Goal: Task Accomplishment & Management: Complete application form

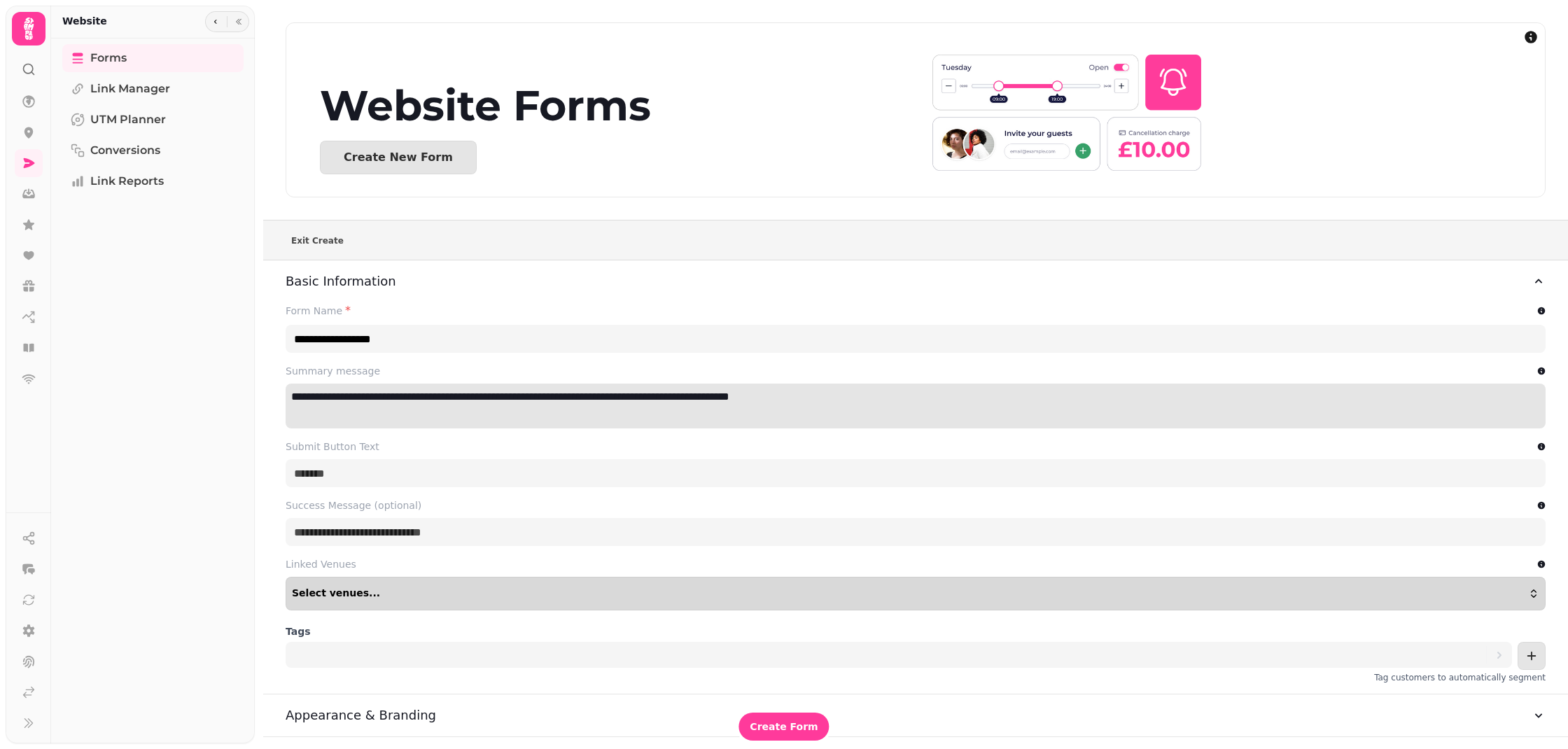
click at [427, 578] on button "Select venues..." at bounding box center [915, 593] width 1260 height 33
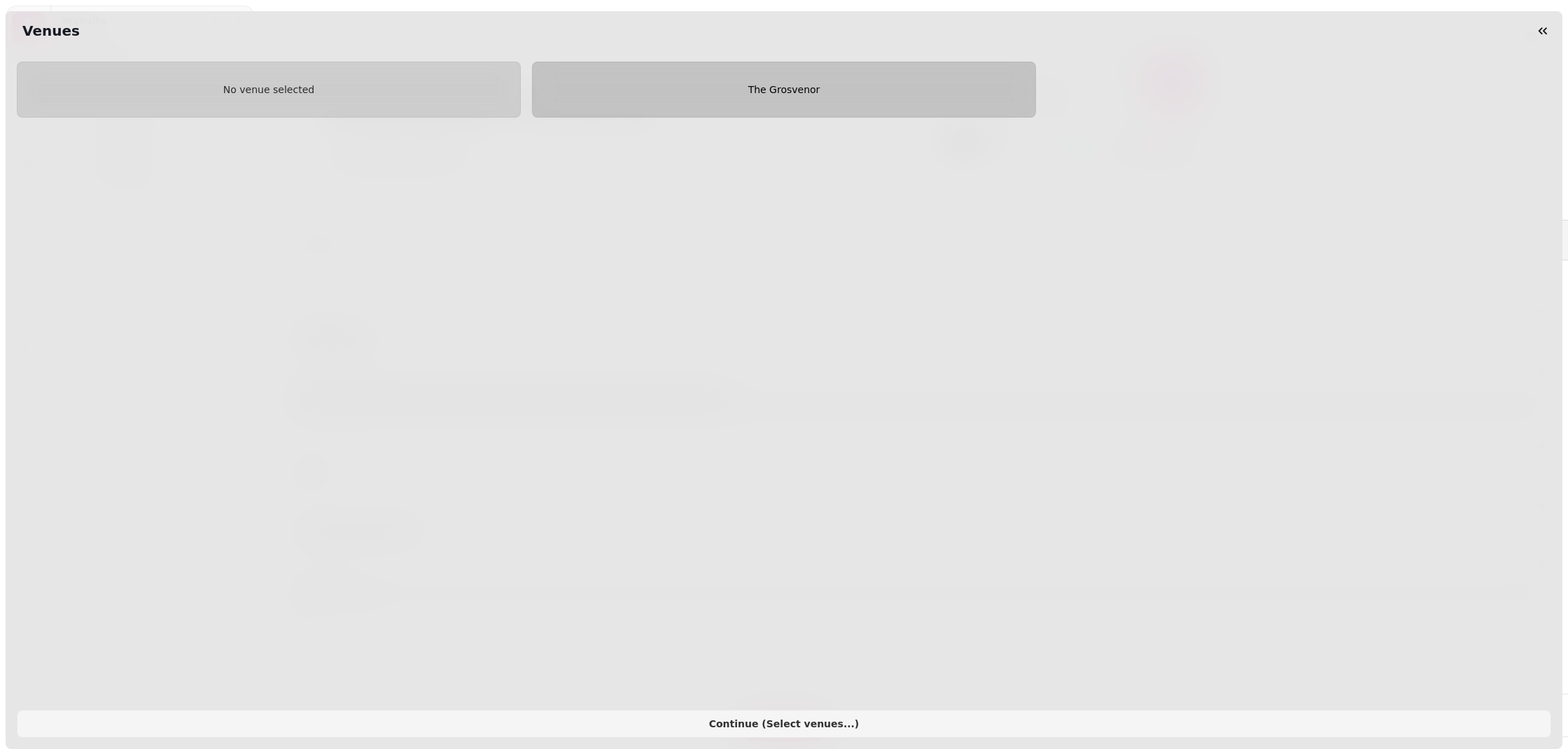
click at [873, 98] on button "The Grosvenor" at bounding box center [784, 89] width 504 height 56
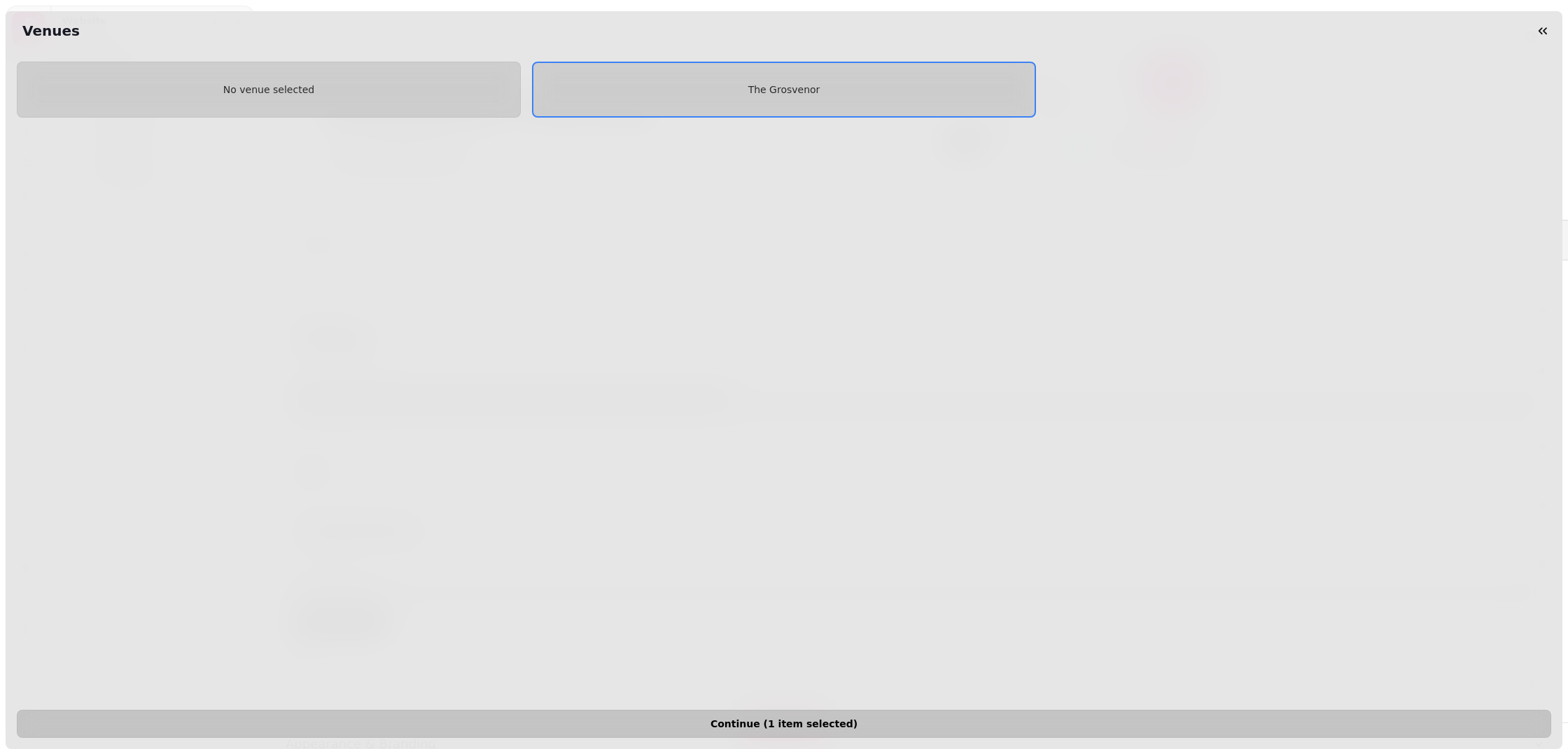
click at [821, 728] on span "Continue ( 1 item selected )" at bounding box center [784, 724] width 1511 height 10
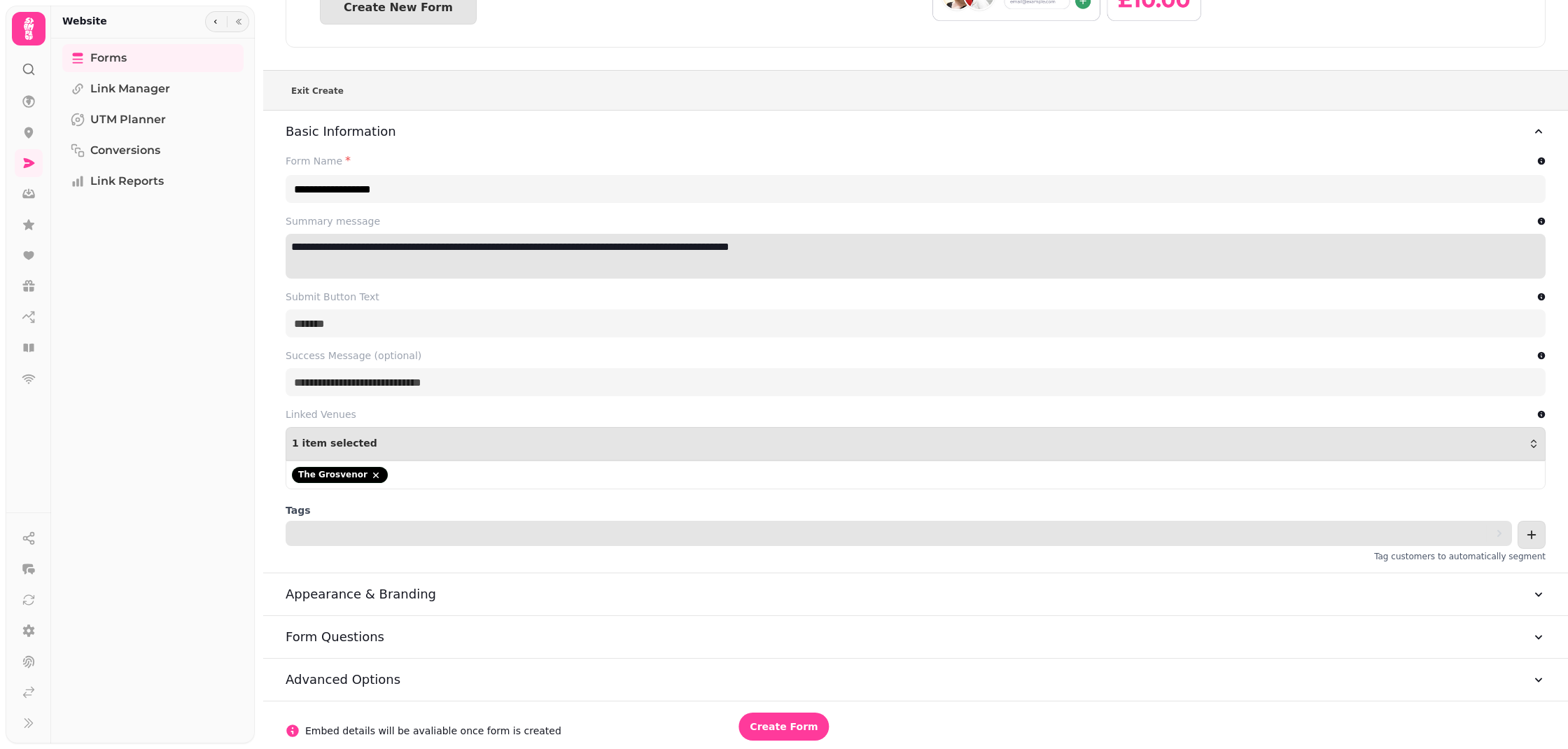
click at [399, 523] on div at bounding box center [891, 534] width 1189 height 26
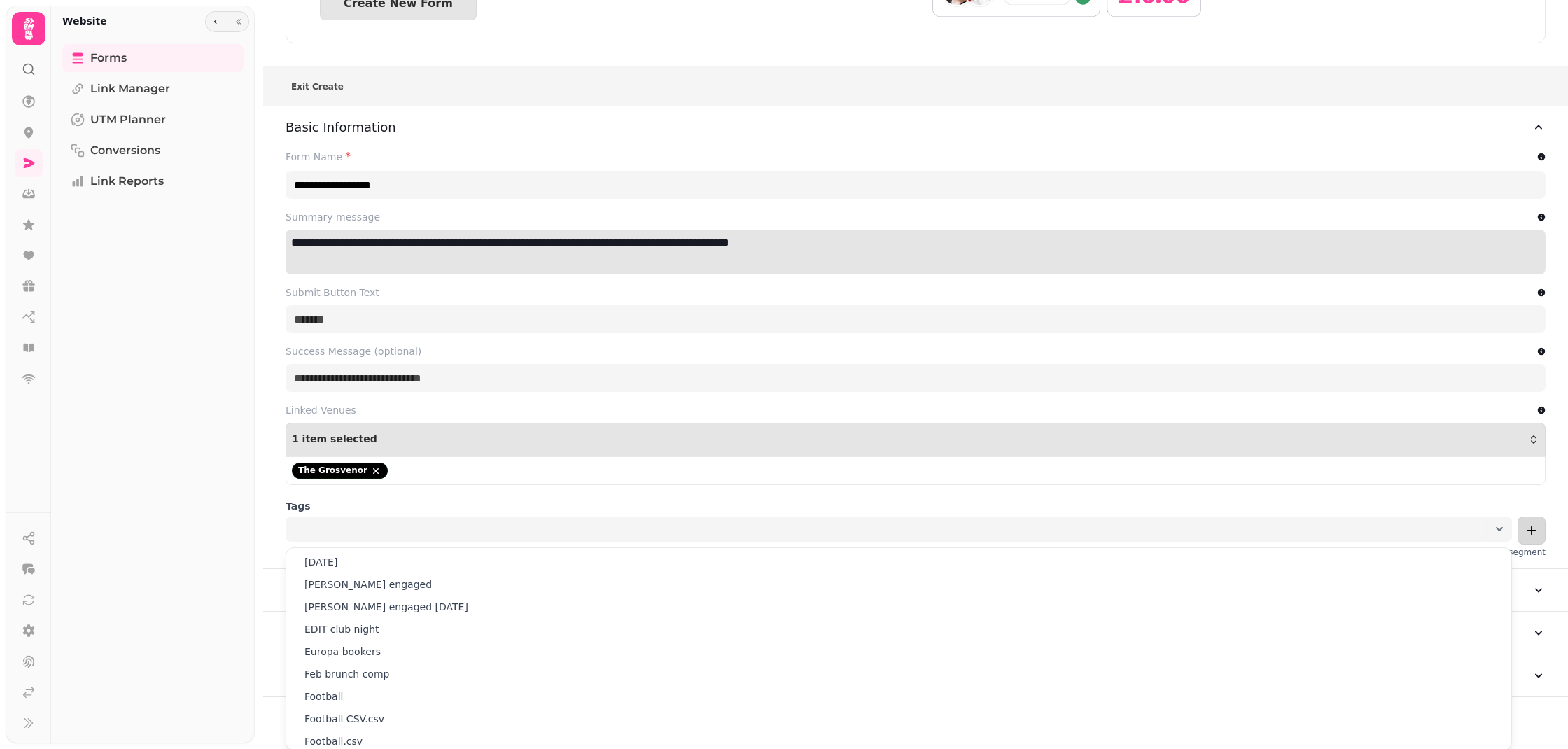
scroll to position [150, 0]
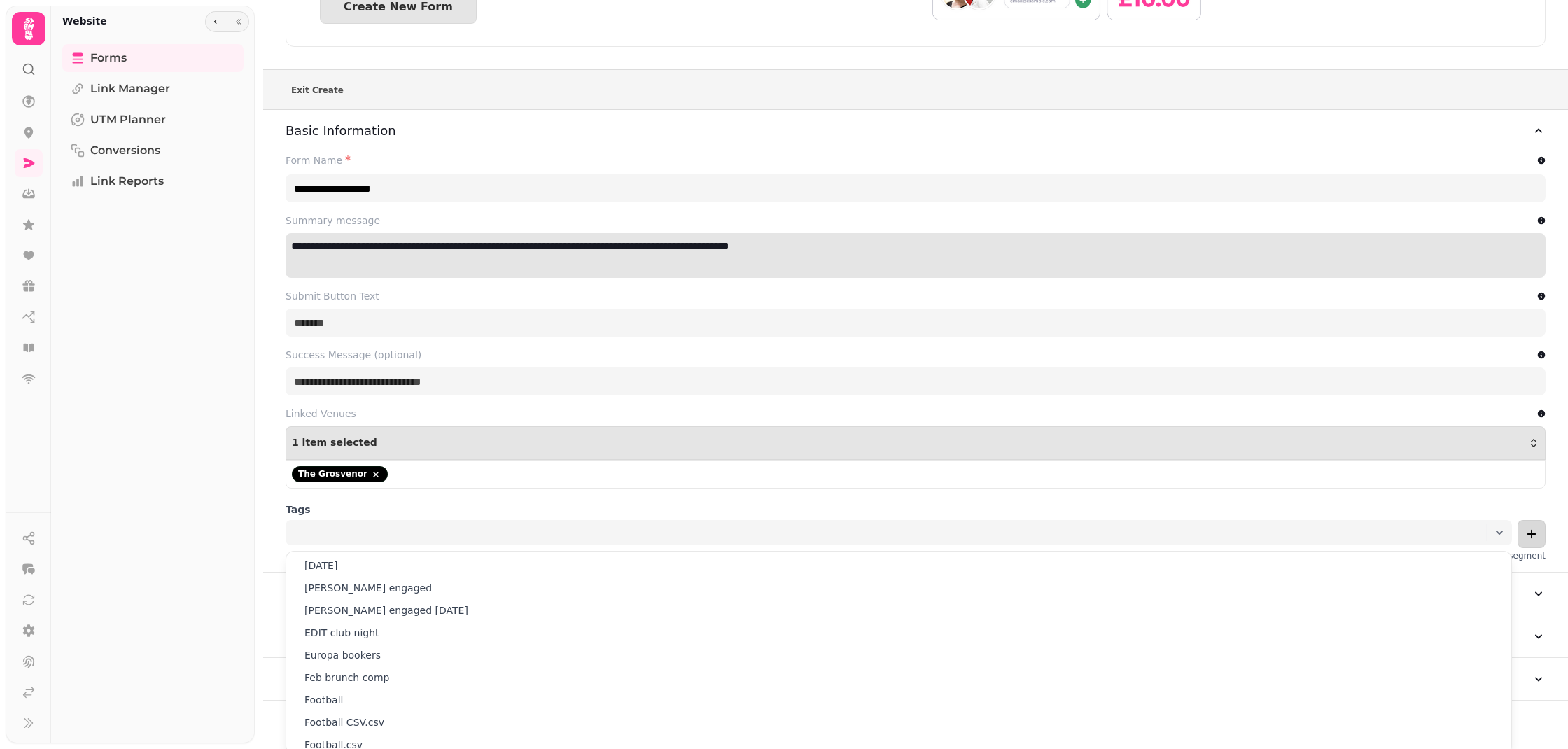
click at [1532, 525] on button "add" at bounding box center [1532, 534] width 28 height 28
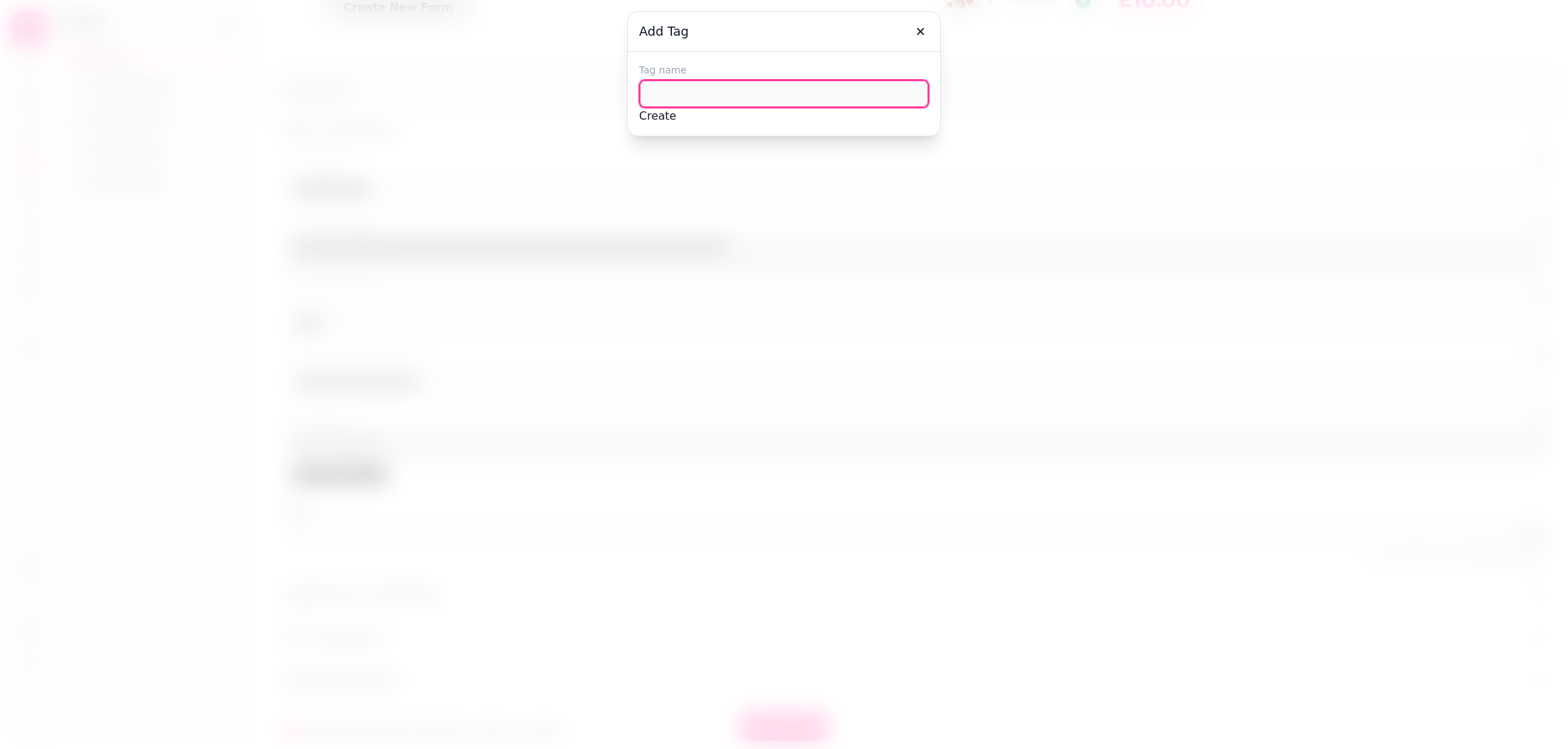
click at [715, 103] on input "text" at bounding box center [784, 94] width 290 height 28
type input "**********"
click at [676, 124] on button "Create" at bounding box center [658, 116] width 37 height 17
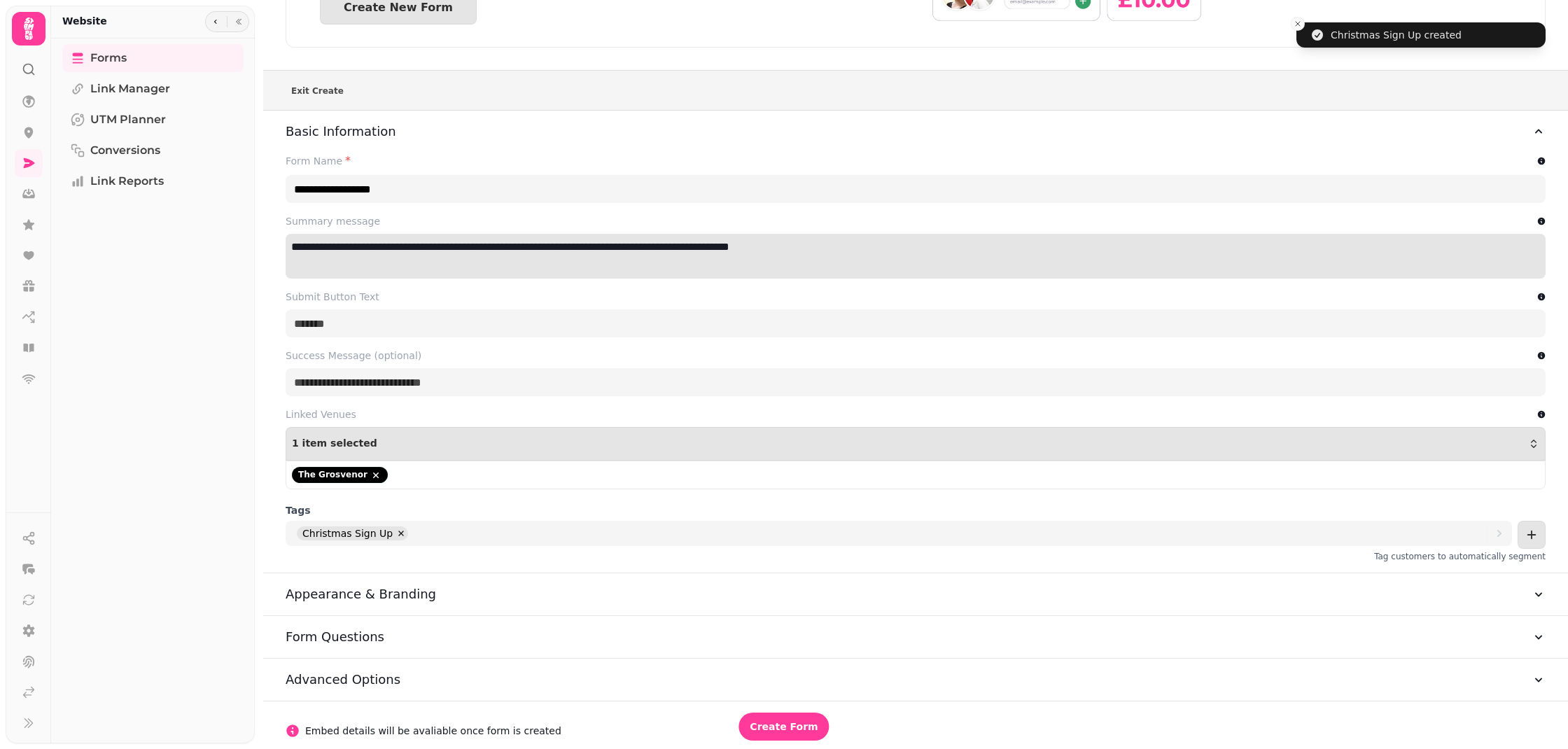
click at [388, 597] on h3 "Appearance & Branding" at bounding box center [360, 594] width 150 height 19
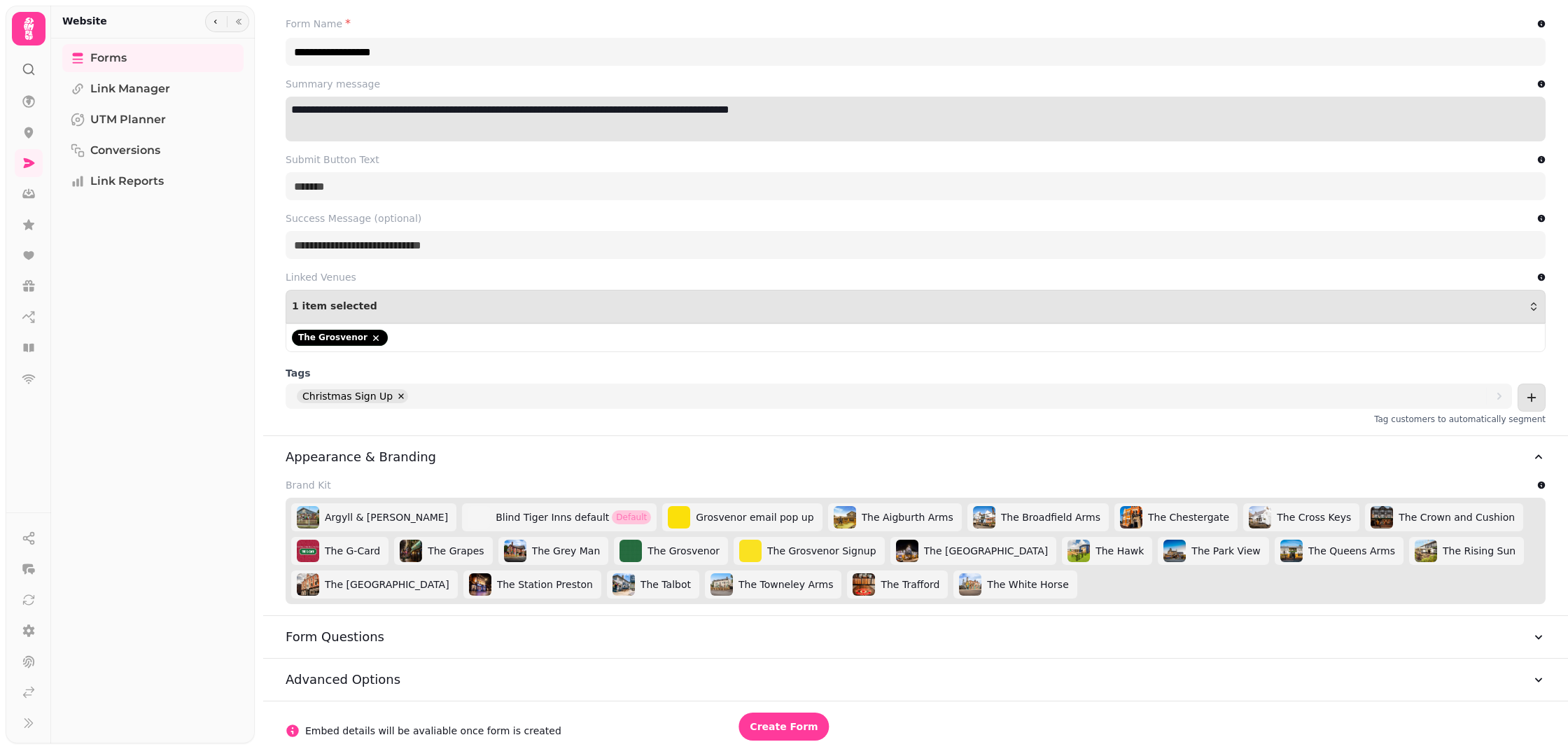
scroll to position [288, 0]
click at [664, 547] on span "The Grosvenor" at bounding box center [684, 550] width 75 height 15
click at [425, 640] on button "Form Questions" at bounding box center [915, 637] width 1260 height 42
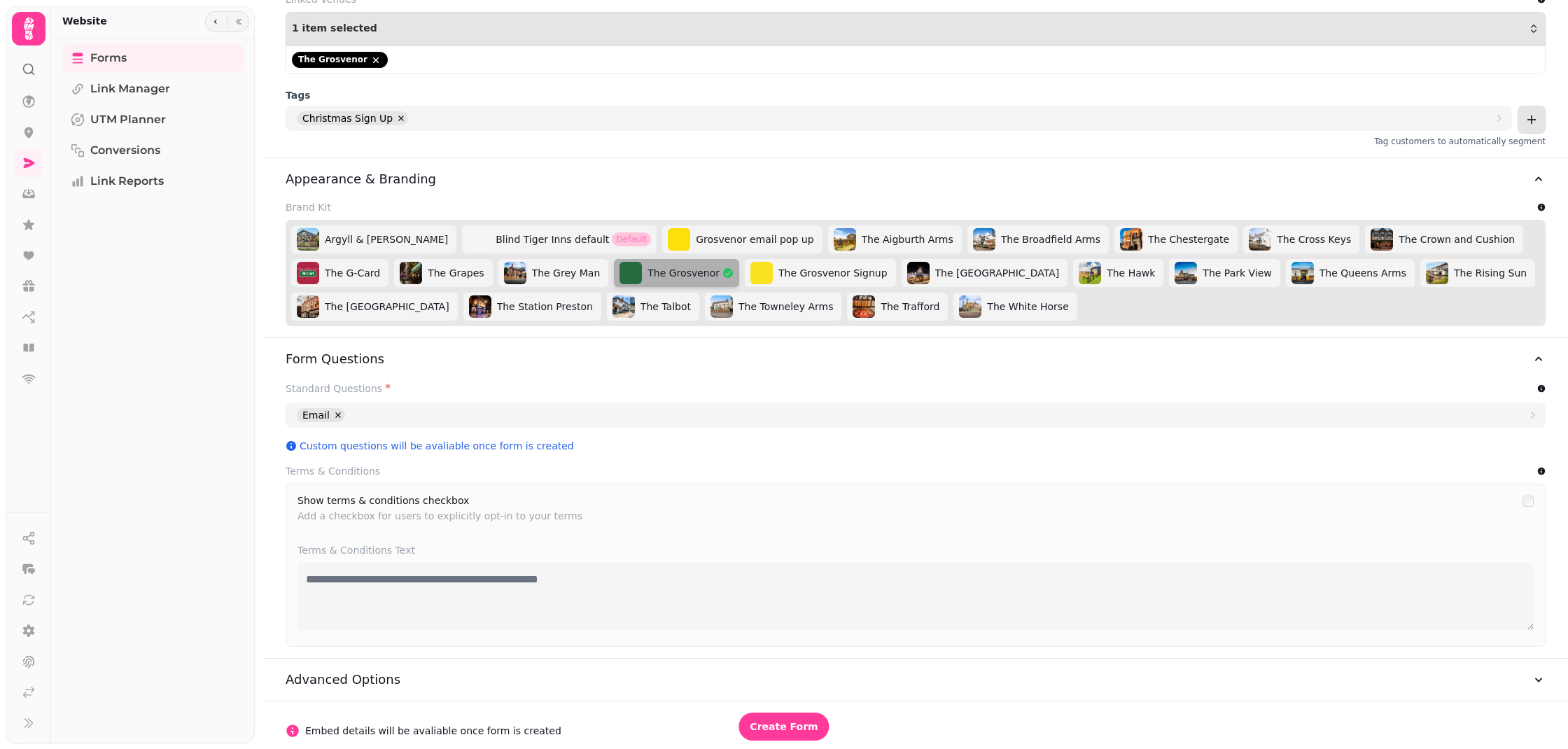
scroll to position [566, 0]
click at [648, 475] on div "Terms & Conditions" at bounding box center [915, 471] width 1260 height 14
click at [796, 727] on span "Create Form" at bounding box center [784, 726] width 68 height 10
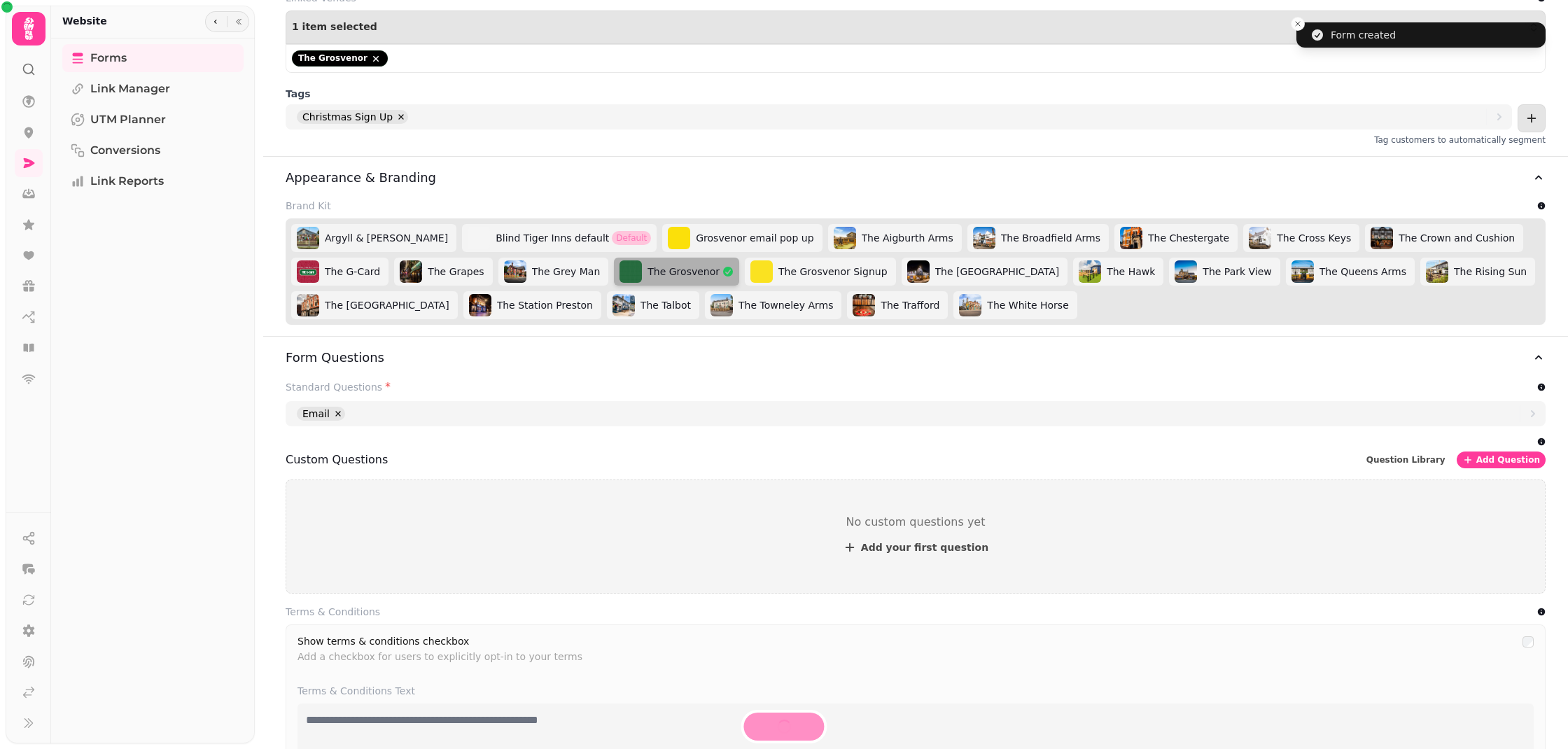
select select "**********"
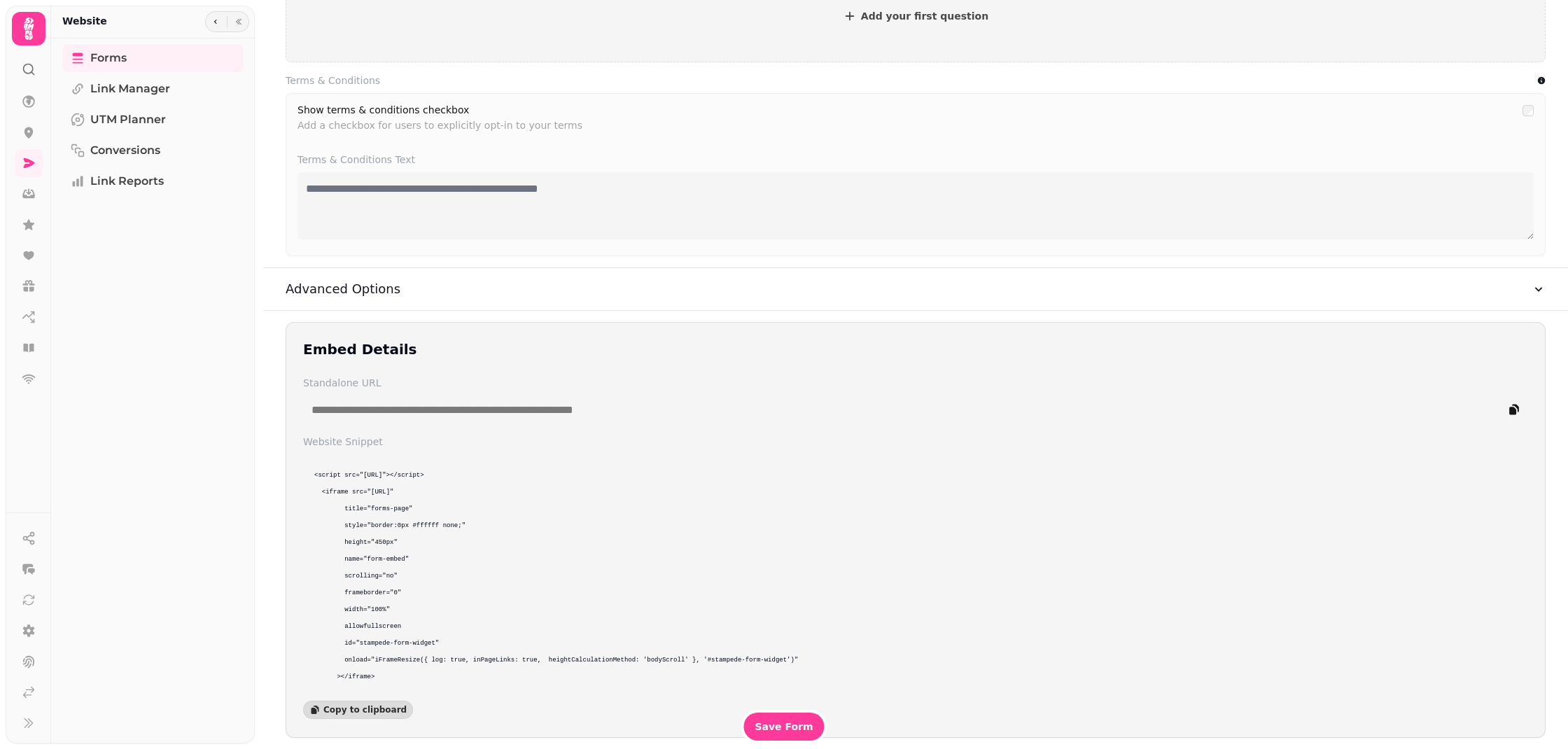
scroll to position [1098, 0]
click at [354, 711] on span "Copy to clipboard" at bounding box center [365, 710] width 83 height 9
